Goal: Task Accomplishment & Management: Use online tool/utility

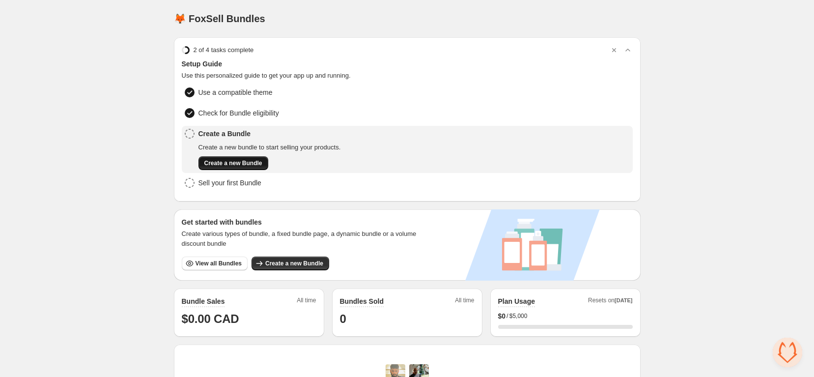
click at [241, 160] on span "Create a new Bundle" at bounding box center [233, 163] width 58 height 8
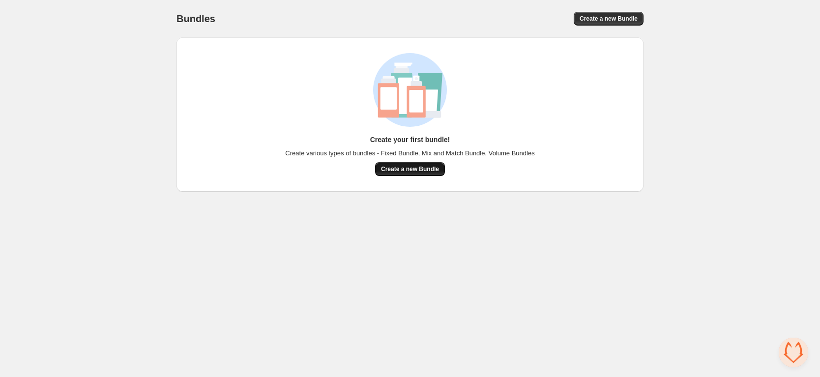
click at [435, 169] on span "Create a new Bundle" at bounding box center [410, 169] width 58 height 8
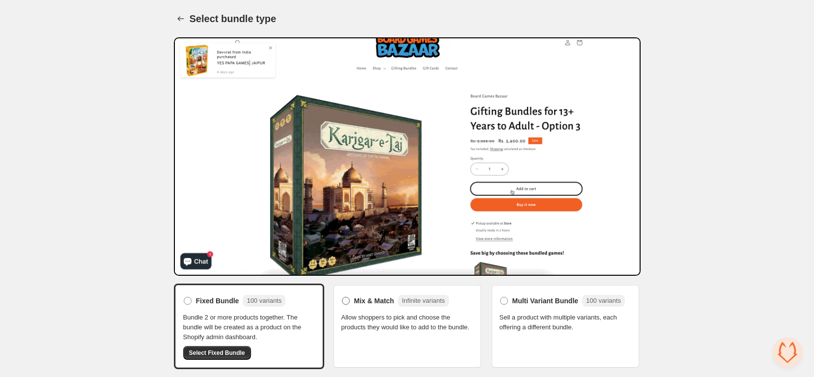
click at [353, 302] on label "Mix & Match Infinite variants" at bounding box center [396, 301] width 108 height 16
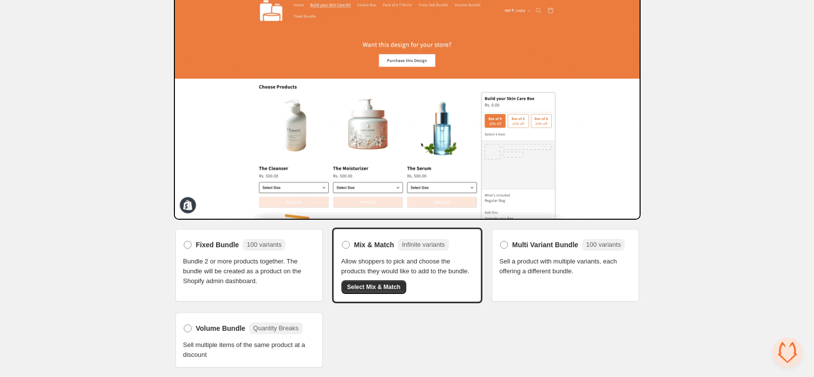
scroll to position [62, 0]
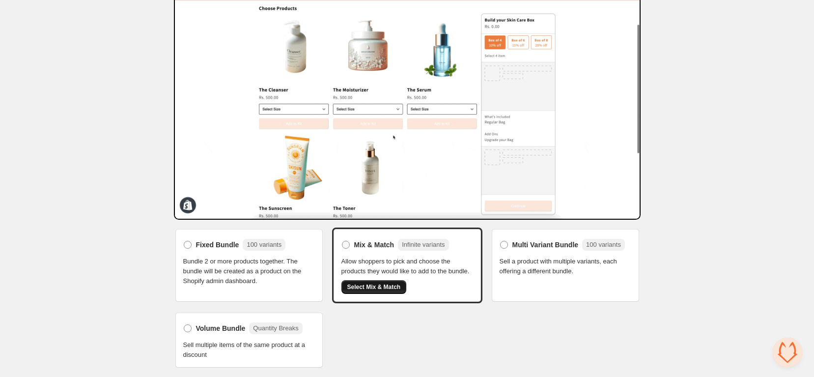
click at [404, 287] on button "Select Mix & Match" at bounding box center [374, 287] width 65 height 14
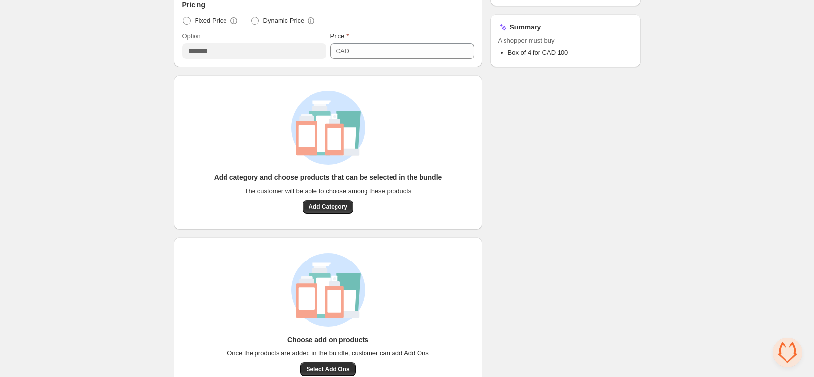
scroll to position [256, 0]
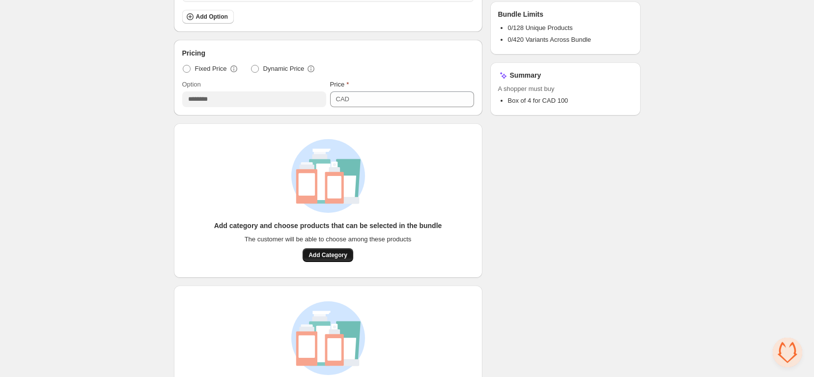
click at [324, 254] on span "Add Category" at bounding box center [328, 255] width 39 height 8
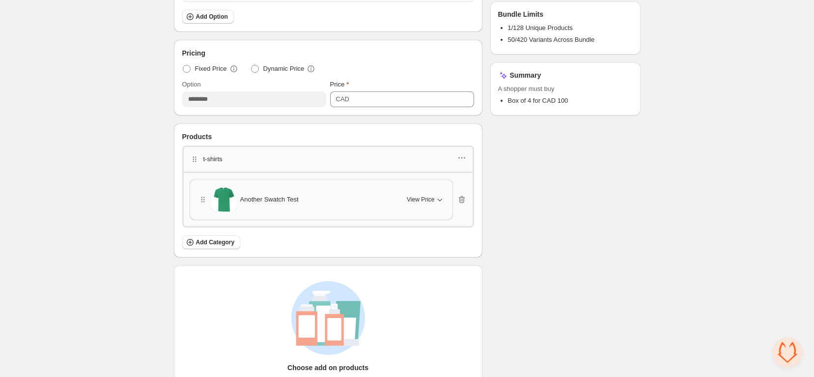
click at [438, 195] on icon "button" at bounding box center [440, 200] width 10 height 10
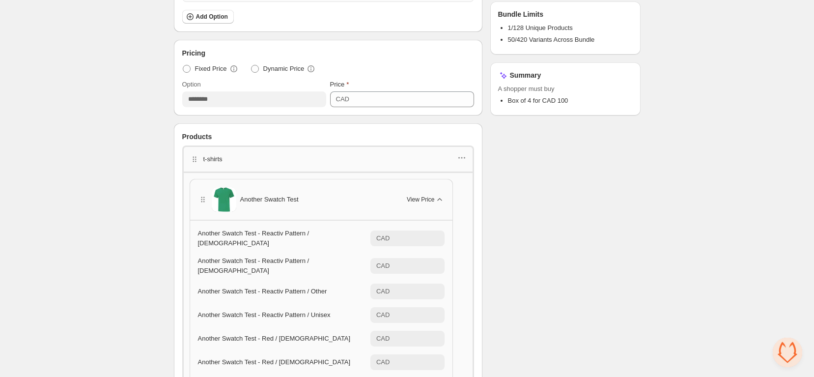
click at [439, 196] on icon "button" at bounding box center [440, 200] width 10 height 10
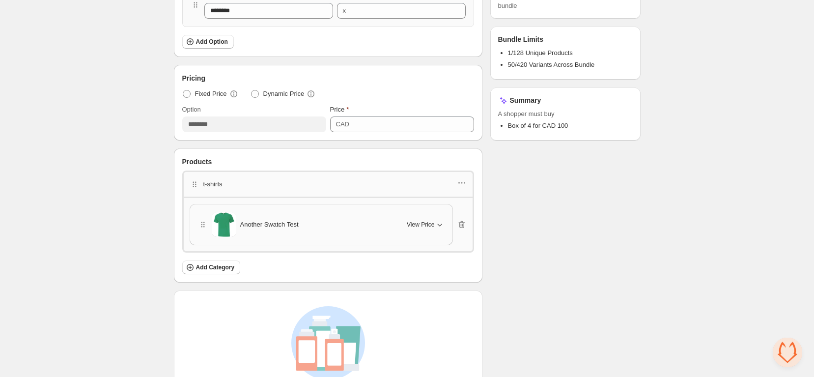
scroll to position [232, 0]
click at [259, 96] on span at bounding box center [255, 93] width 8 height 8
click at [196, 93] on span "Fixed Price" at bounding box center [211, 93] width 32 height 10
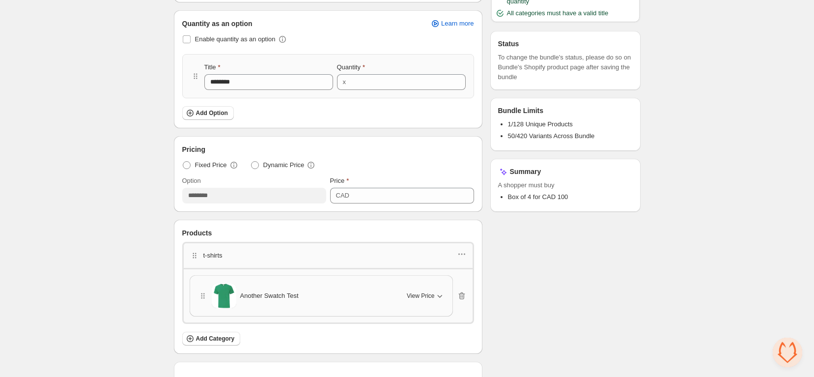
scroll to position [0, 0]
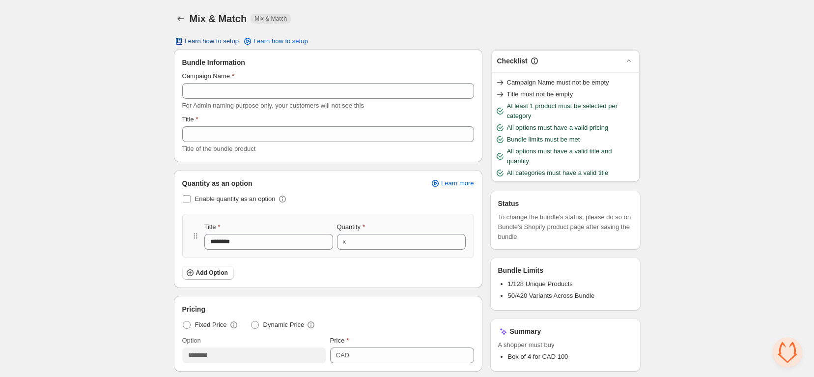
click at [231, 38] on span "Learn how to setup" at bounding box center [212, 41] width 55 height 8
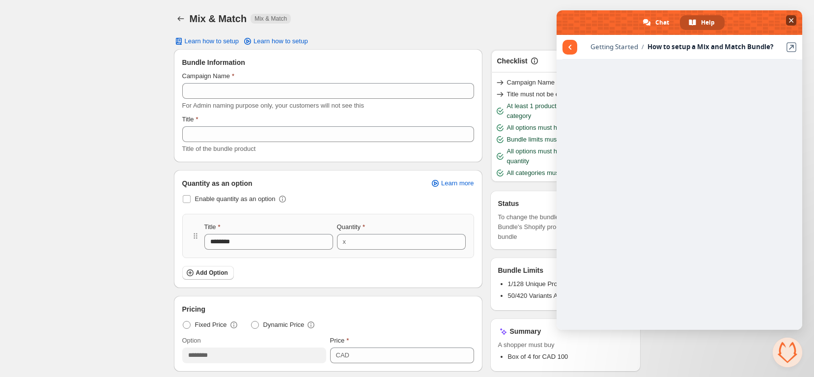
click at [786, 19] on span at bounding box center [680, 22] width 246 height 25
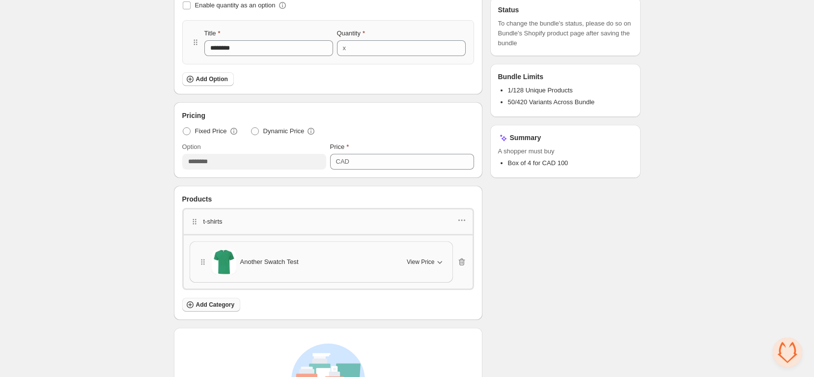
scroll to position [192, 0]
click at [215, 300] on button "Add Category" at bounding box center [211, 307] width 58 height 14
click at [211, 303] on span "Add Category" at bounding box center [215, 307] width 39 height 8
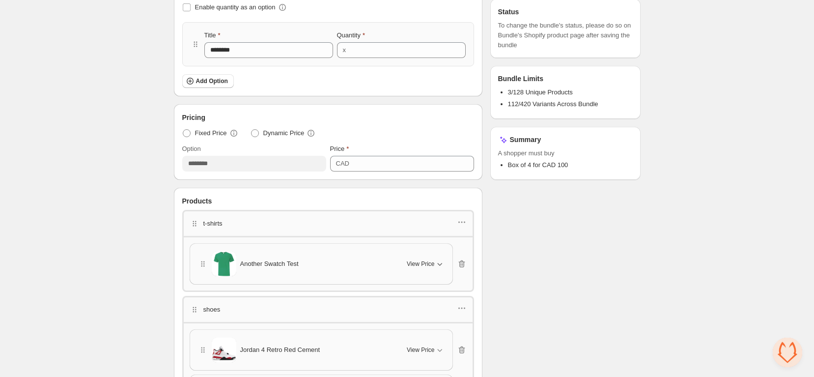
scroll to position [262, 0]
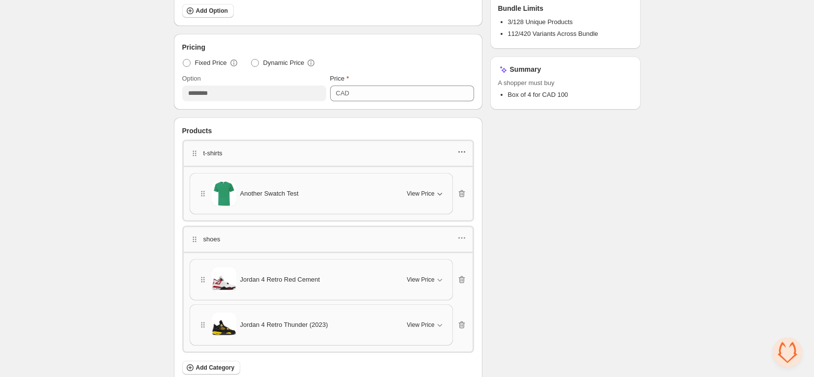
click at [463, 150] on icon "button" at bounding box center [462, 152] width 10 height 10
click at [548, 161] on div "Checklist Campaign Name must not be empty Title must not be empty At least 1 pr…" at bounding box center [566, 166] width 150 height 758
click at [265, 154] on div "t-shirts" at bounding box center [328, 153] width 277 height 13
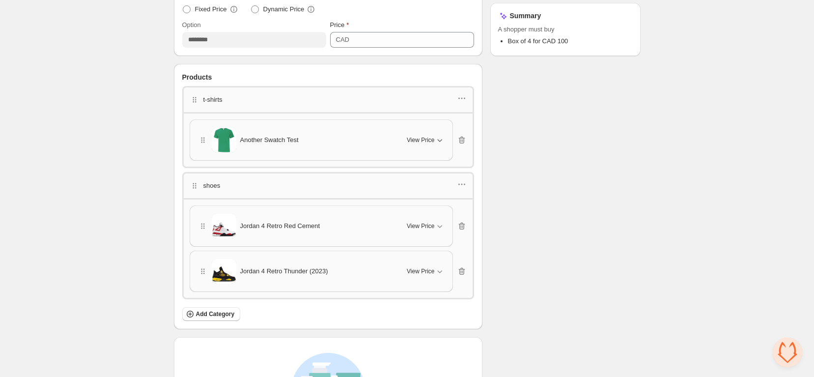
scroll to position [316, 0]
click at [193, 98] on icon "button" at bounding box center [195, 99] width 10 height 10
click at [231, 98] on div "t-shirts" at bounding box center [328, 99] width 277 height 13
click at [460, 97] on icon "button" at bounding box center [462, 98] width 10 height 10
click at [455, 135] on span "Edit products" at bounding box center [467, 132] width 53 height 10
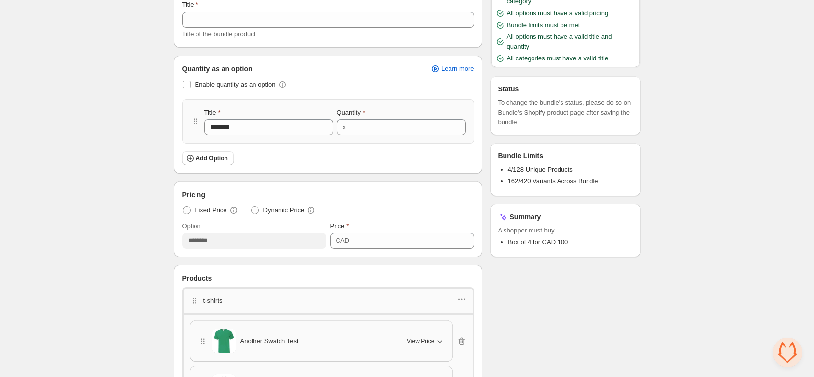
scroll to position [0, 0]
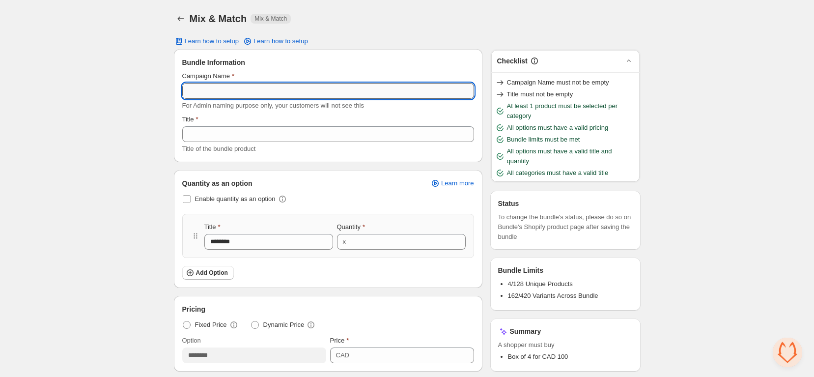
click at [219, 94] on input "Campaign Name" at bounding box center [328, 91] width 292 height 16
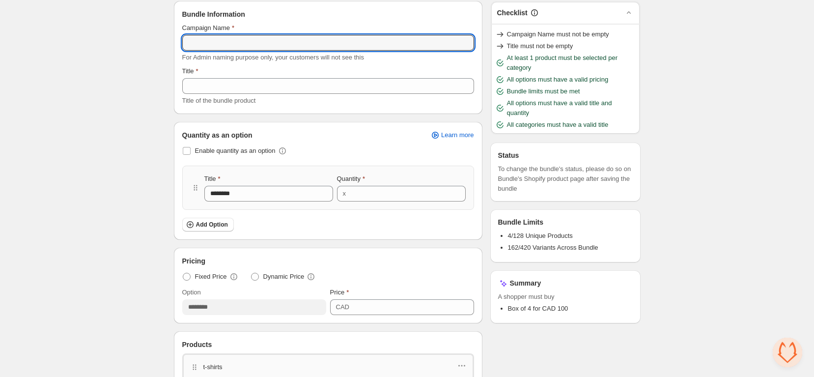
scroll to position [44, 0]
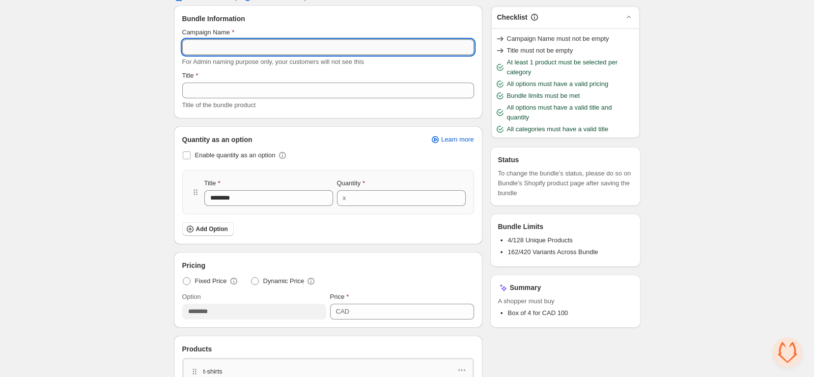
click at [267, 48] on input "Campaign Name" at bounding box center [328, 47] width 292 height 16
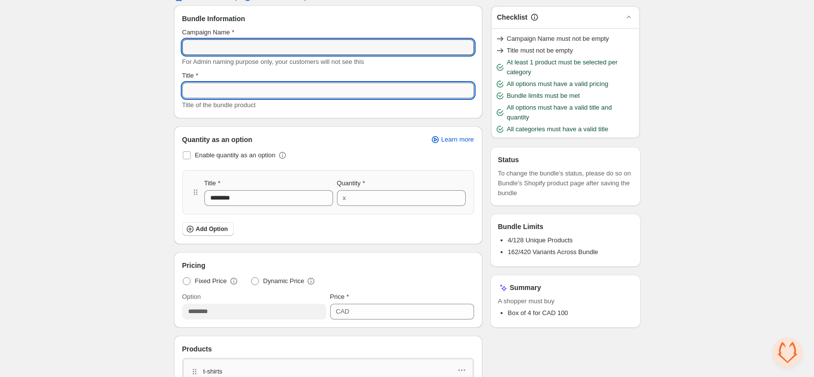
click at [230, 89] on input "Title" at bounding box center [328, 91] width 292 height 16
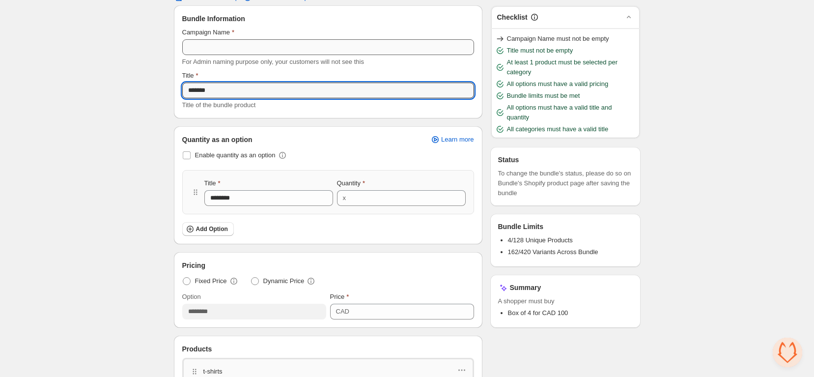
type input "*******"
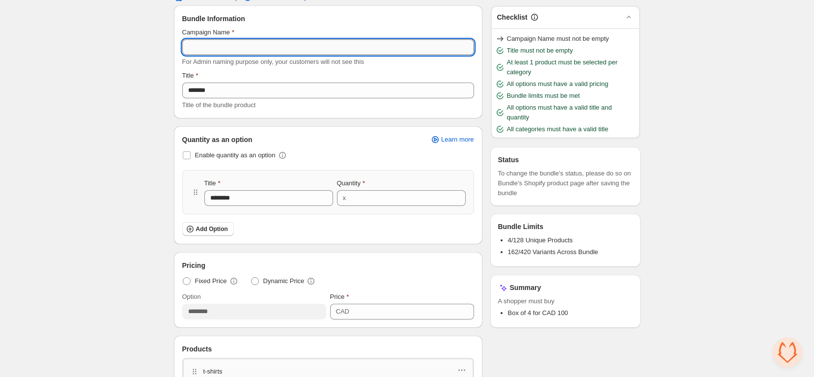
click at [259, 48] on input "Campaign Name" at bounding box center [328, 47] width 292 height 16
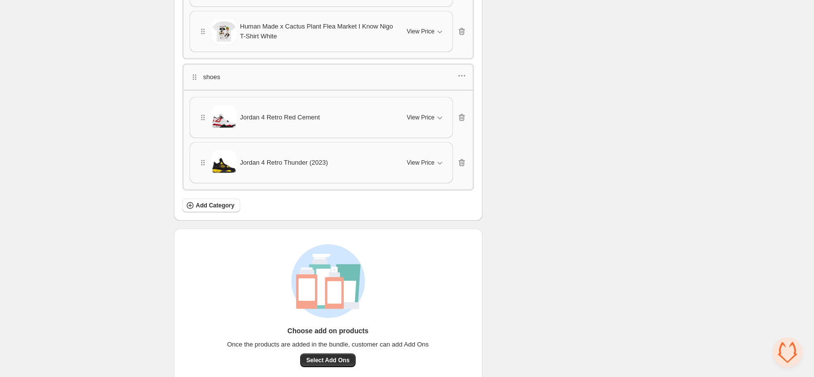
scroll to position [467, 0]
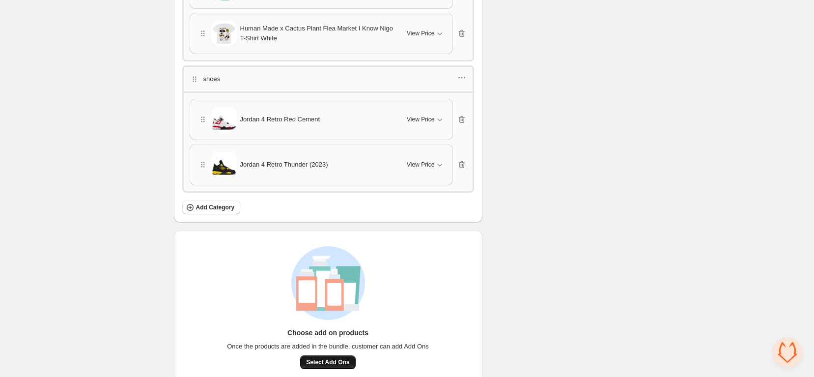
type input "**********"
click at [336, 358] on span "Select Add Ons" at bounding box center [327, 362] width 43 height 8
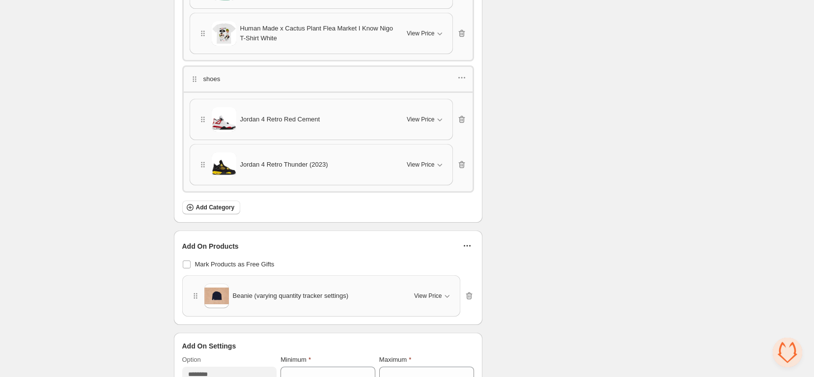
scroll to position [483, 0]
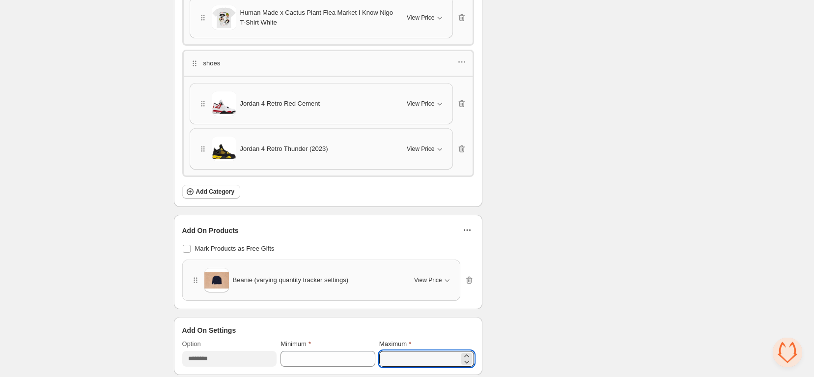
drag, startPoint x: 396, startPoint y: 350, endPoint x: 376, endPoint y: 350, distance: 19.7
click at [376, 350] on div "Option ******** Minimum * Maximum *" at bounding box center [328, 353] width 292 height 28
type input "*"
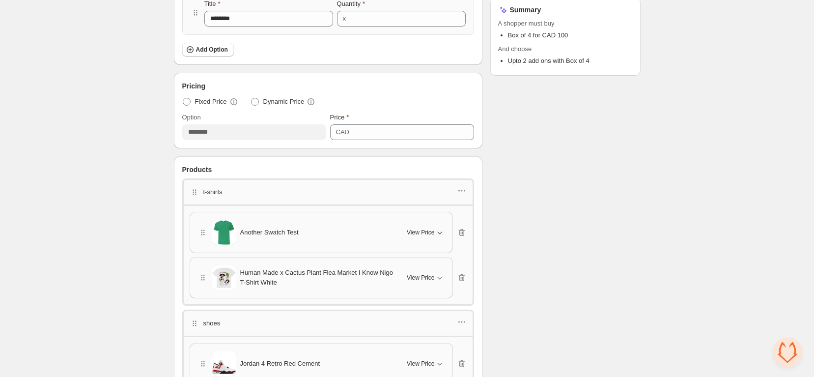
scroll to position [223, 0]
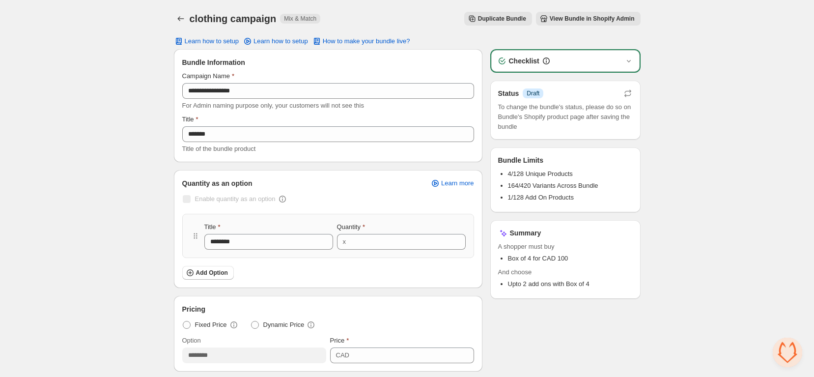
click at [591, 19] on span "View Bundle in Shopify Admin" at bounding box center [592, 19] width 85 height 8
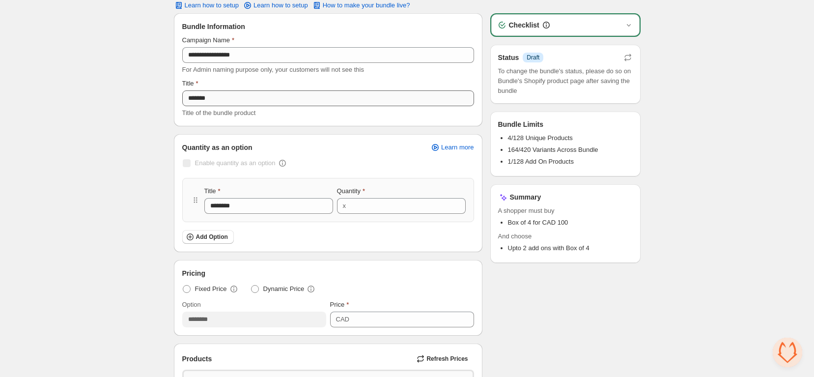
scroll to position [38, 0]
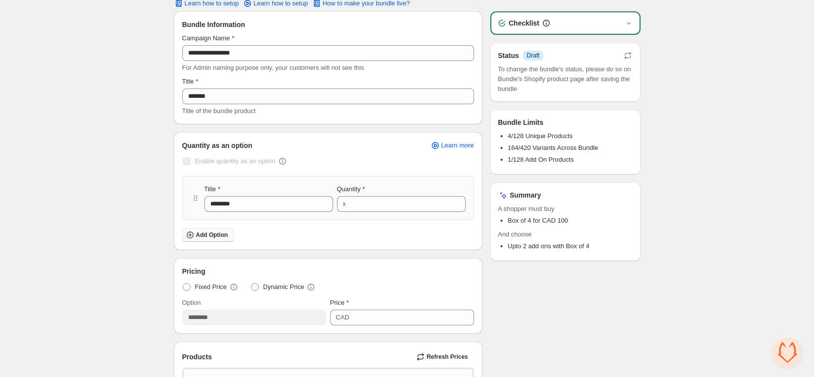
click at [226, 233] on span "Add Option" at bounding box center [212, 235] width 32 height 8
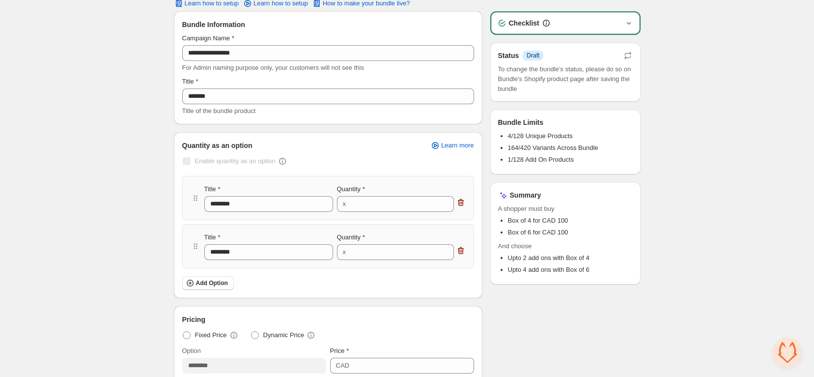
click at [628, 23] on icon "button" at bounding box center [629, 23] width 10 height 10
